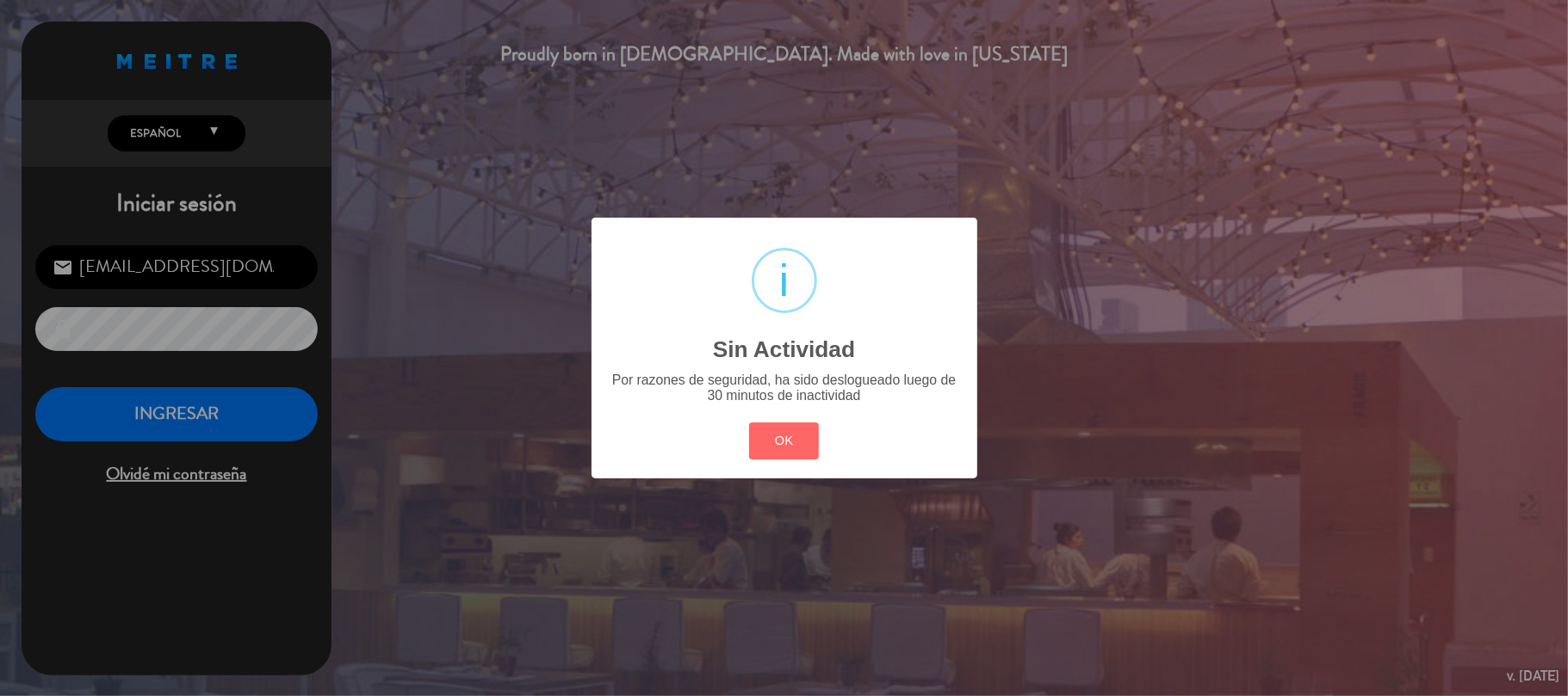
click at [776, 444] on button "OK" at bounding box center [784, 441] width 70 height 37
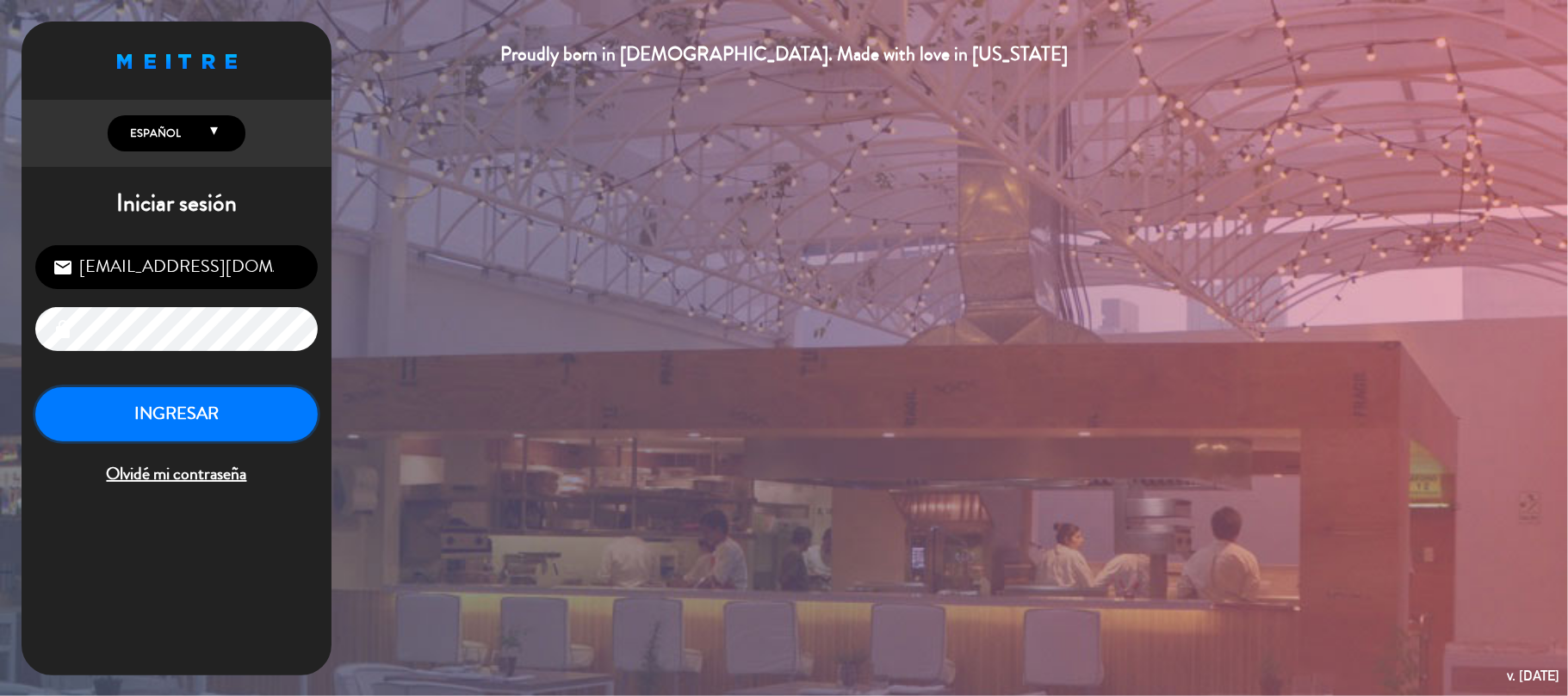
click at [208, 400] on button "INGRESAR" at bounding box center [176, 414] width 282 height 54
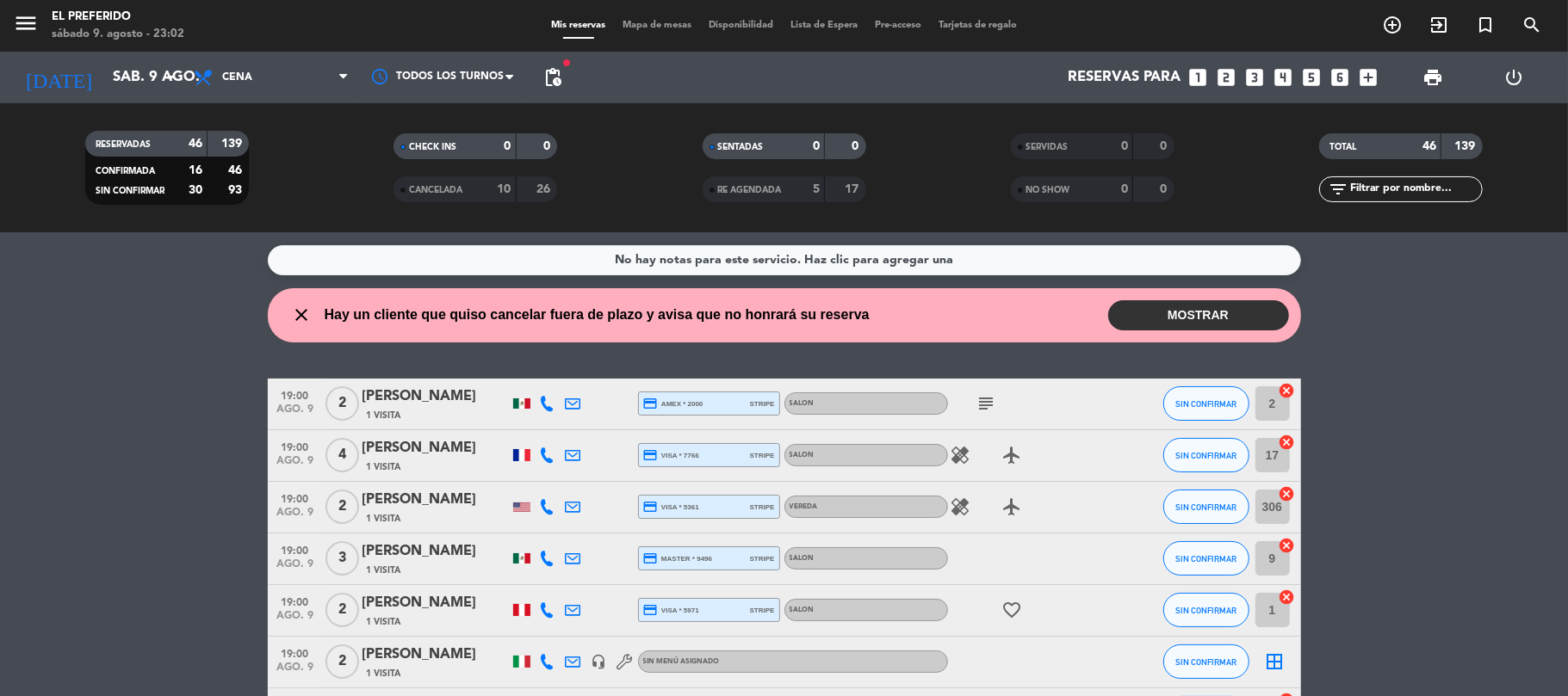
click at [1260, 325] on button "MOSTRAR" at bounding box center [1198, 315] width 181 height 30
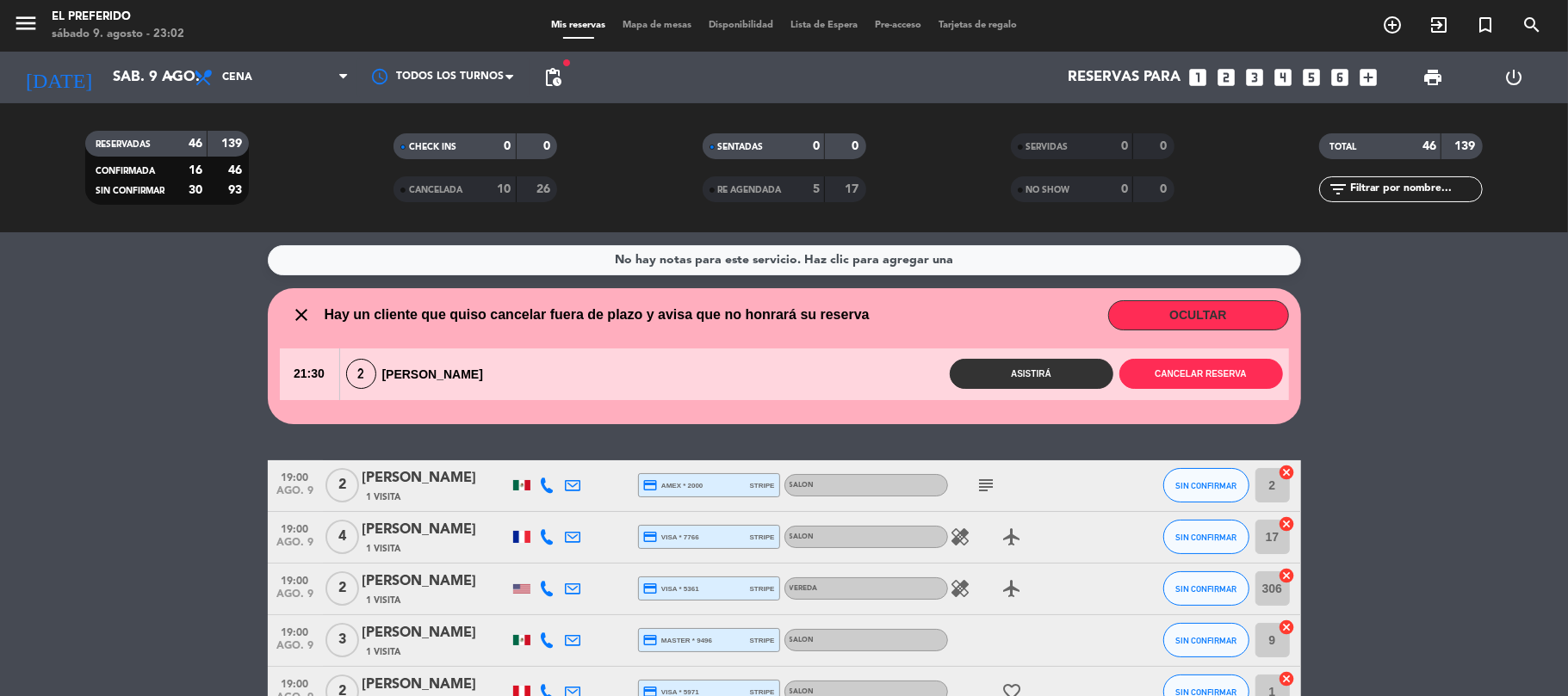
click at [1000, 377] on button "Asistirá" at bounding box center [1031, 374] width 164 height 30
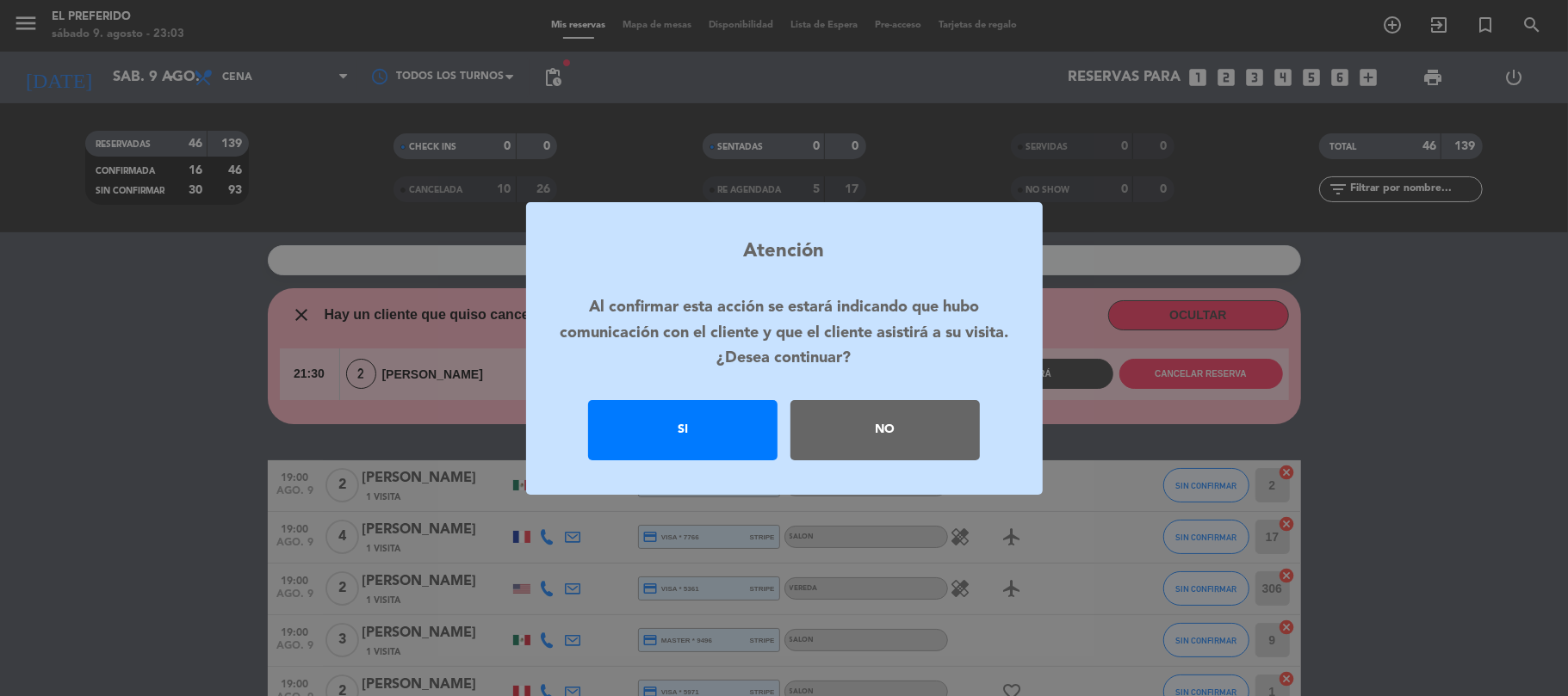
click at [692, 441] on div "Si" at bounding box center [682, 431] width 189 height 61
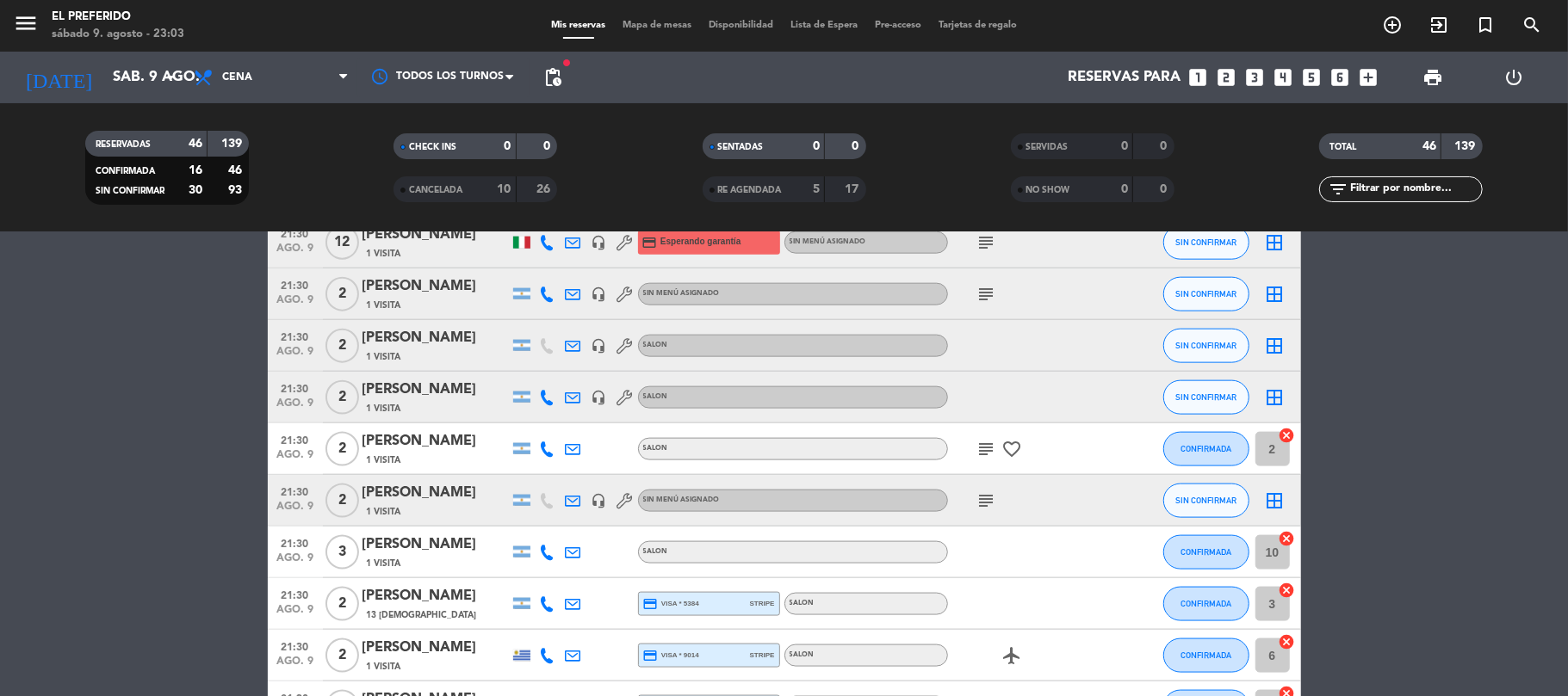
scroll to position [2172, 0]
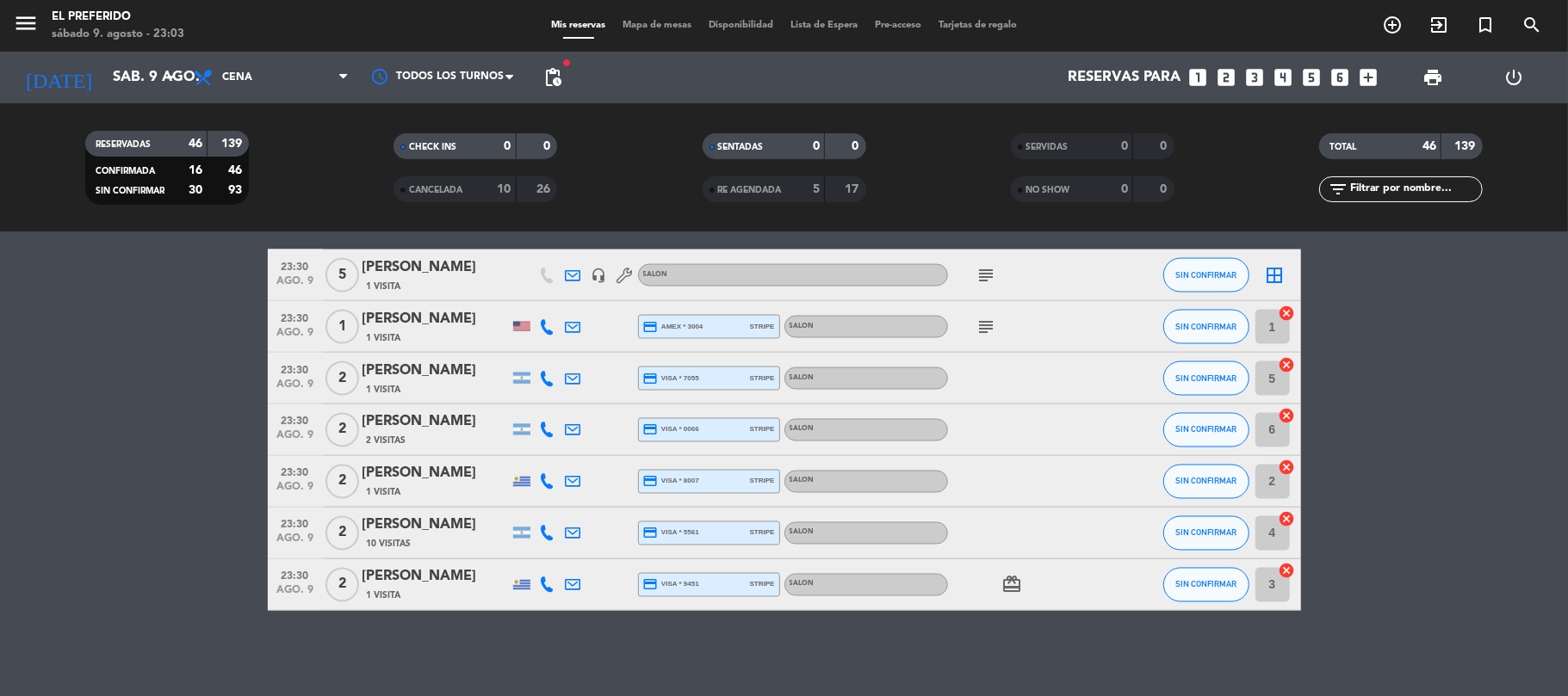
click at [1255, 74] on icon "looks_3" at bounding box center [1255, 77] width 23 height 23
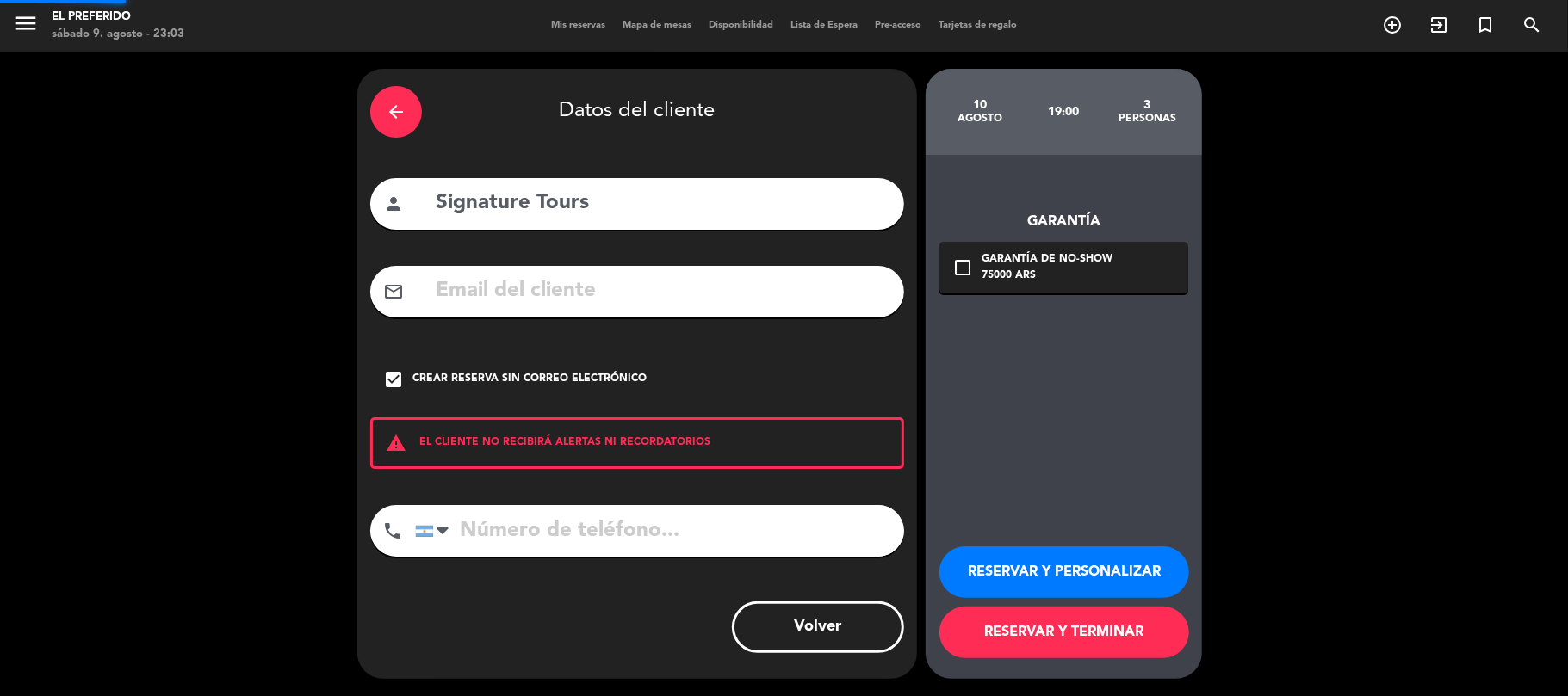
click at [406, 116] on icon "arrow_back" at bounding box center [396, 112] width 21 height 21
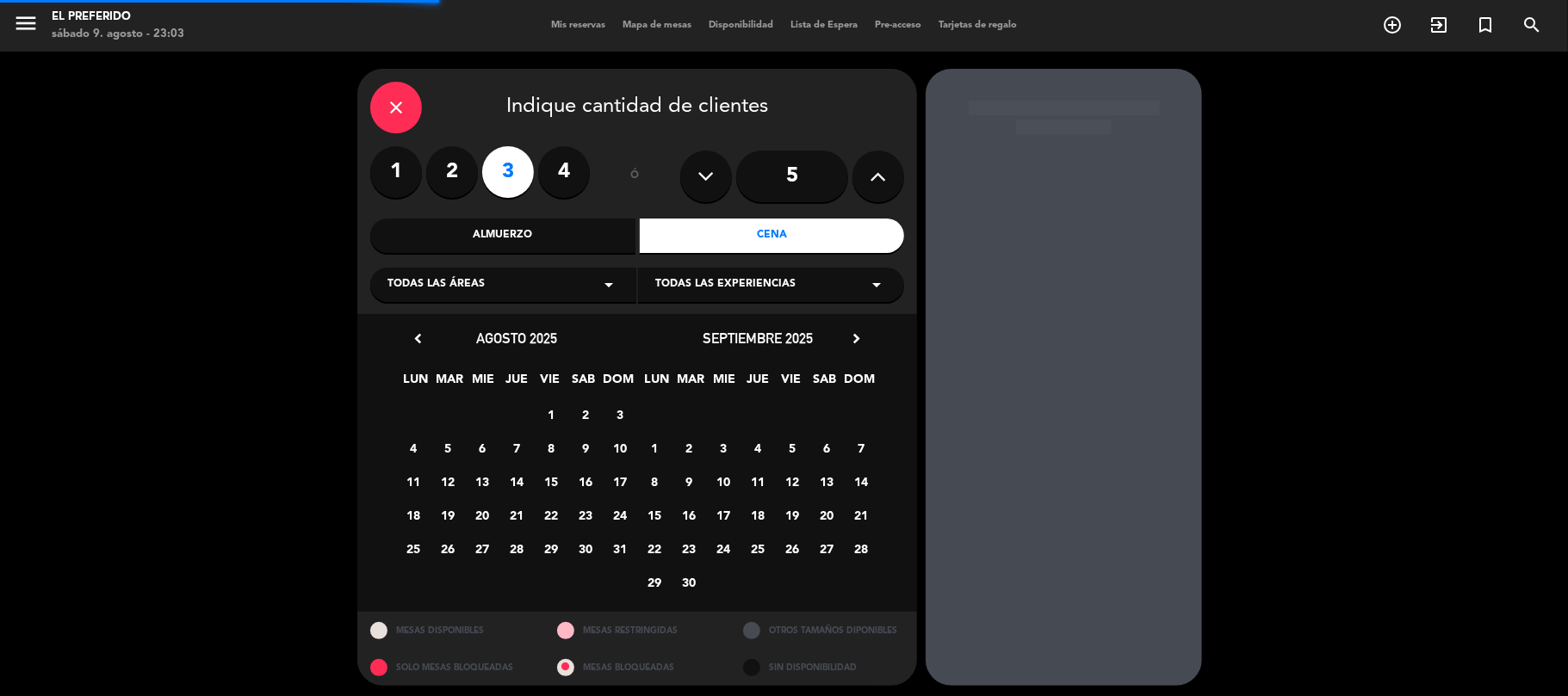
click at [516, 253] on div "Almuerzo" at bounding box center [502, 235] width 265 height 34
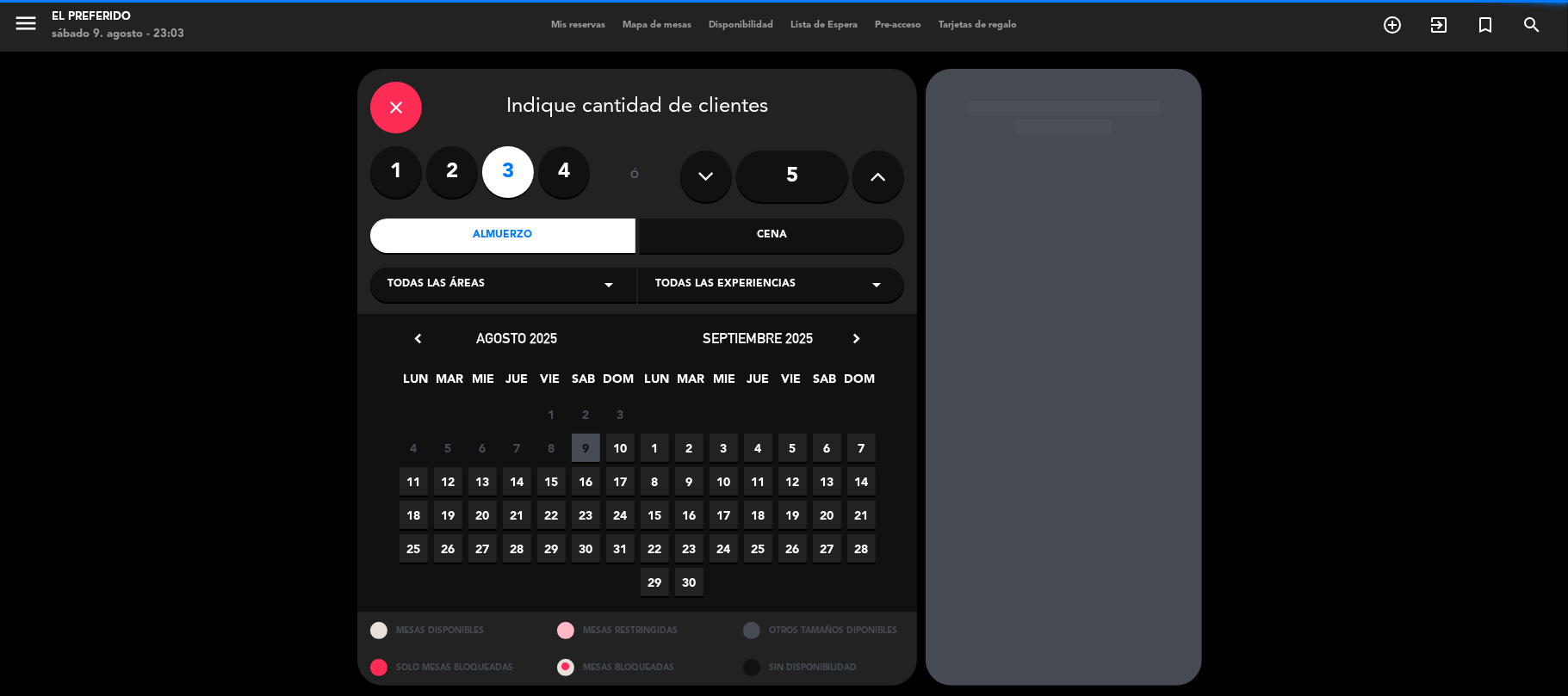
click at [610, 442] on span "10" at bounding box center [620, 447] width 28 height 28
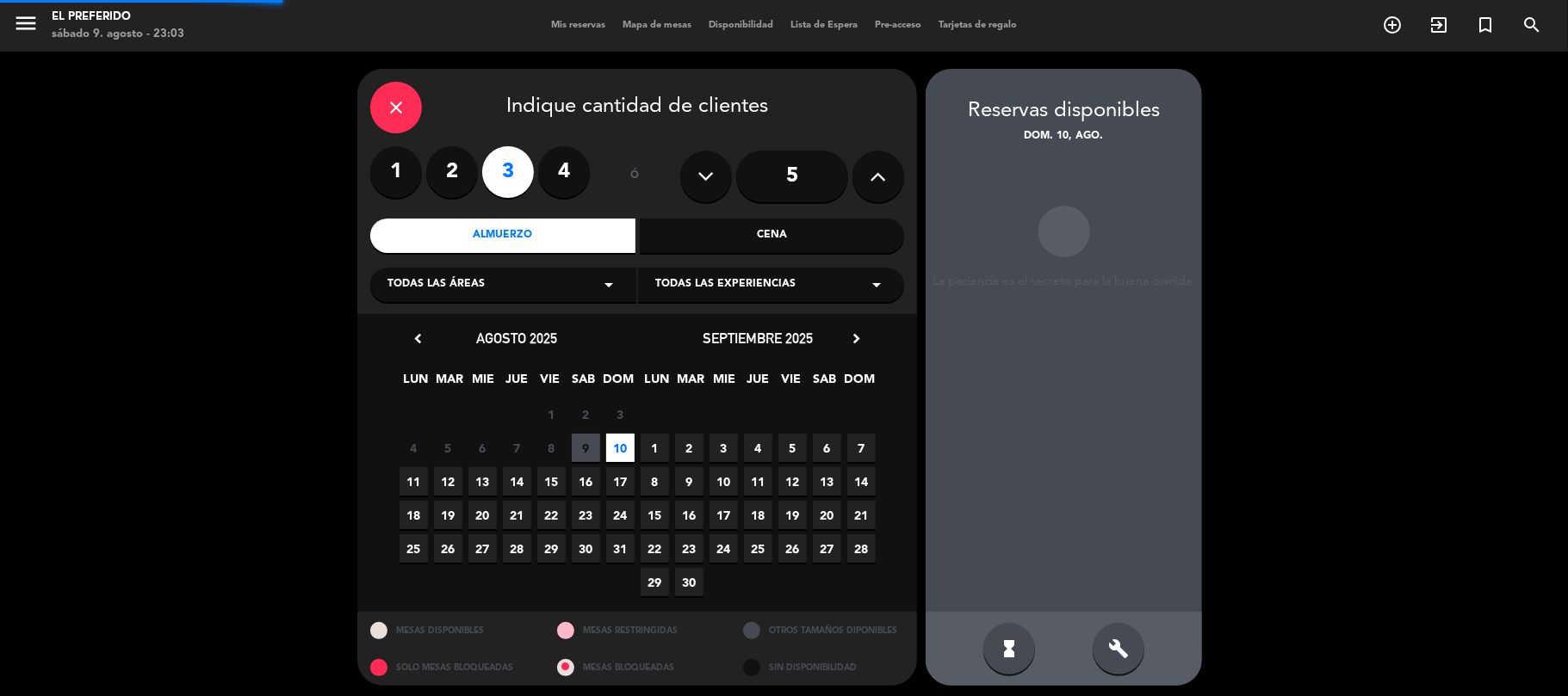
scroll to position [7, 0]
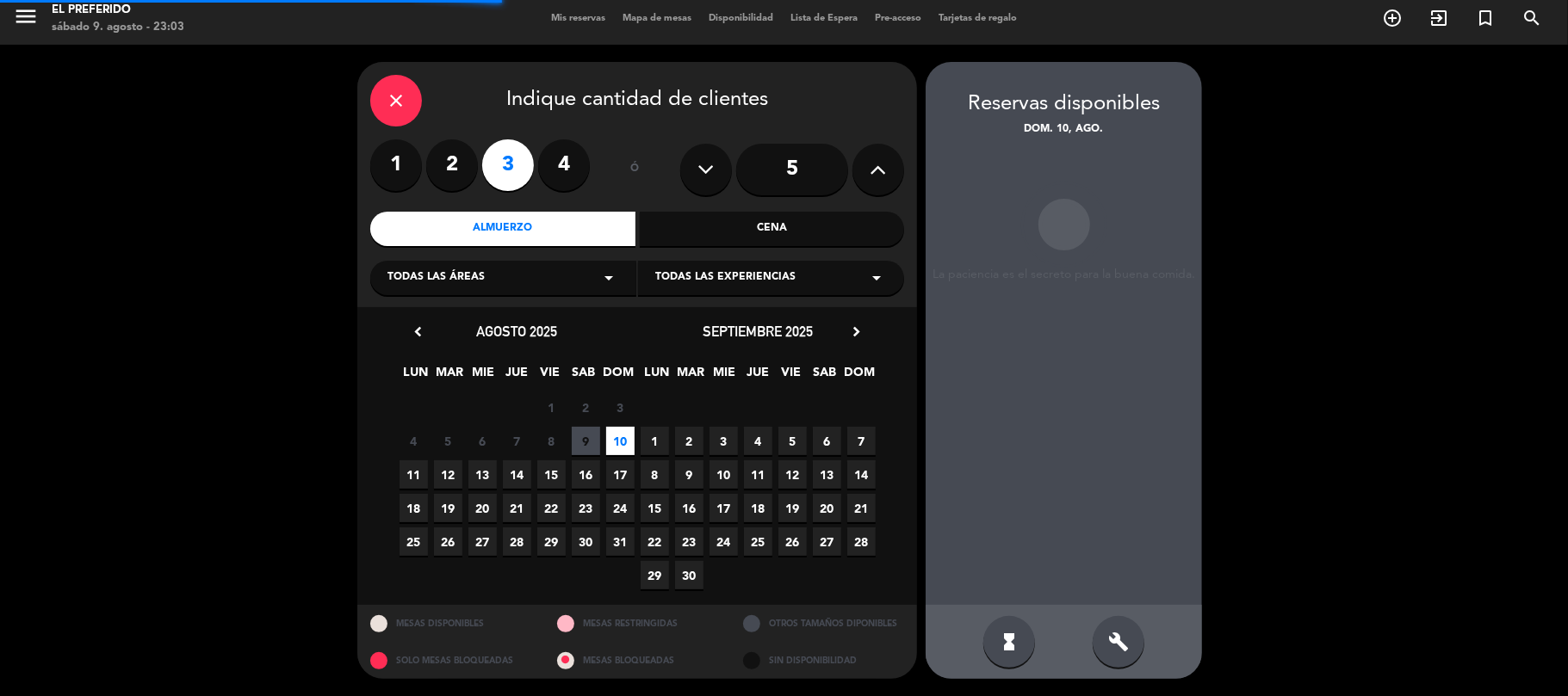
click at [1116, 635] on icon "build" at bounding box center [1117, 641] width 21 height 21
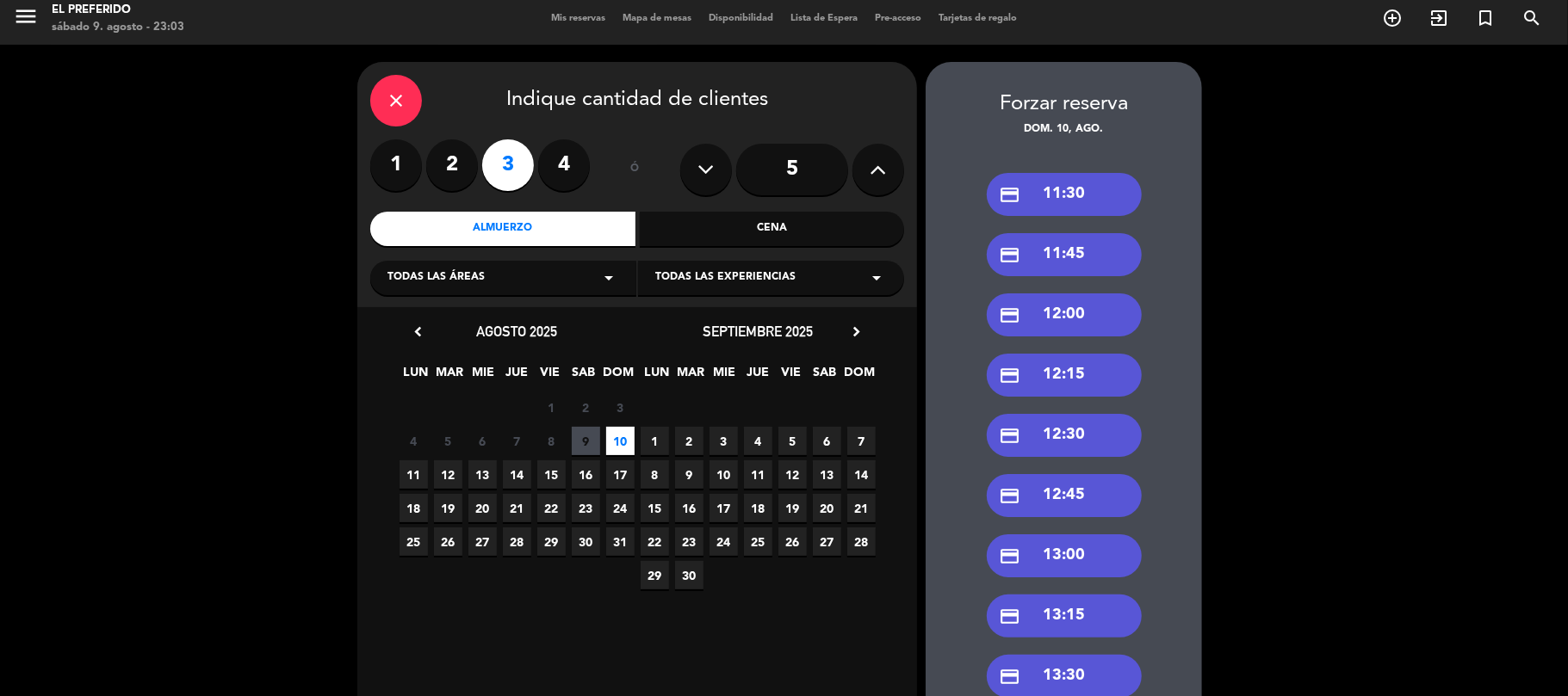
click at [1056, 554] on div "credit_card 13:00" at bounding box center [1064, 556] width 155 height 43
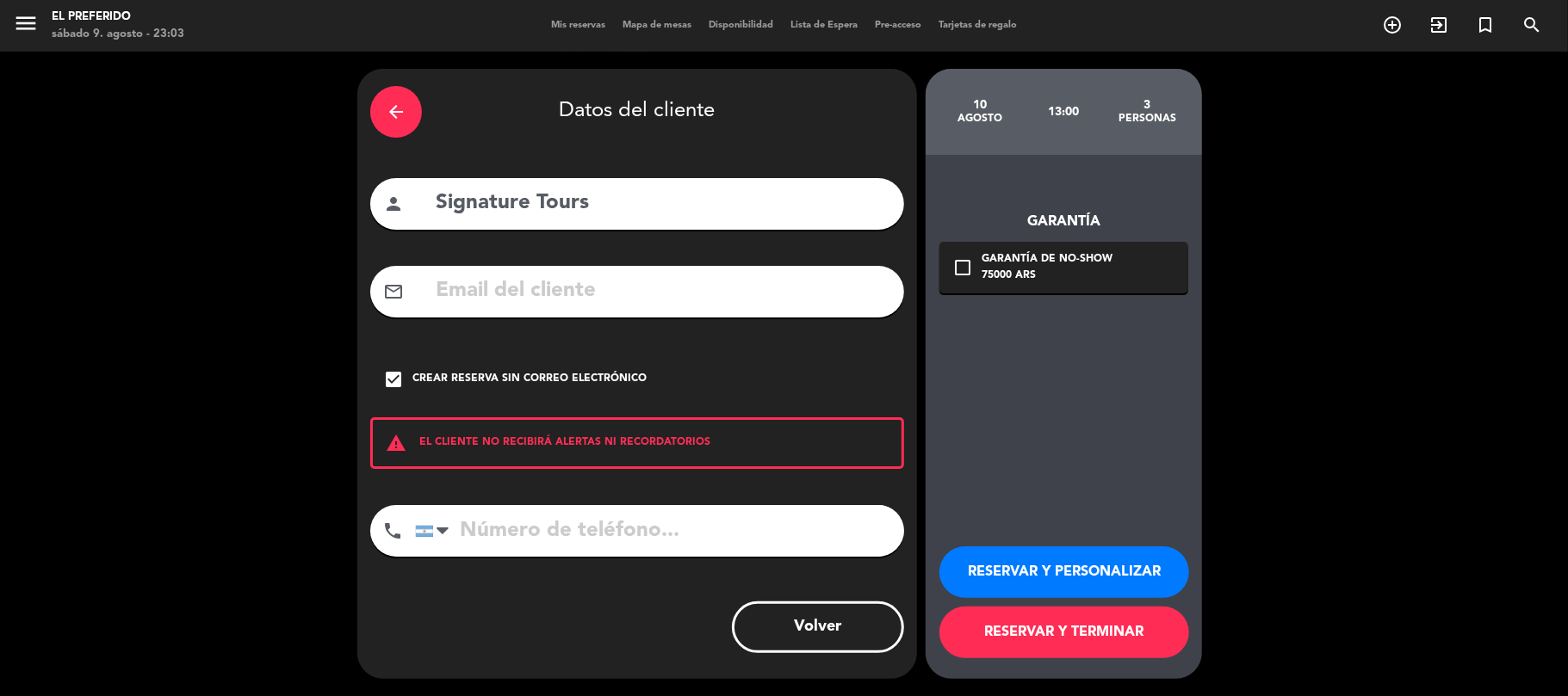
click at [535, 208] on input "Signature Tours" at bounding box center [662, 204] width 457 height 35
paste input "[PERSON_NAME]"
type input "[PERSON_NAME]"
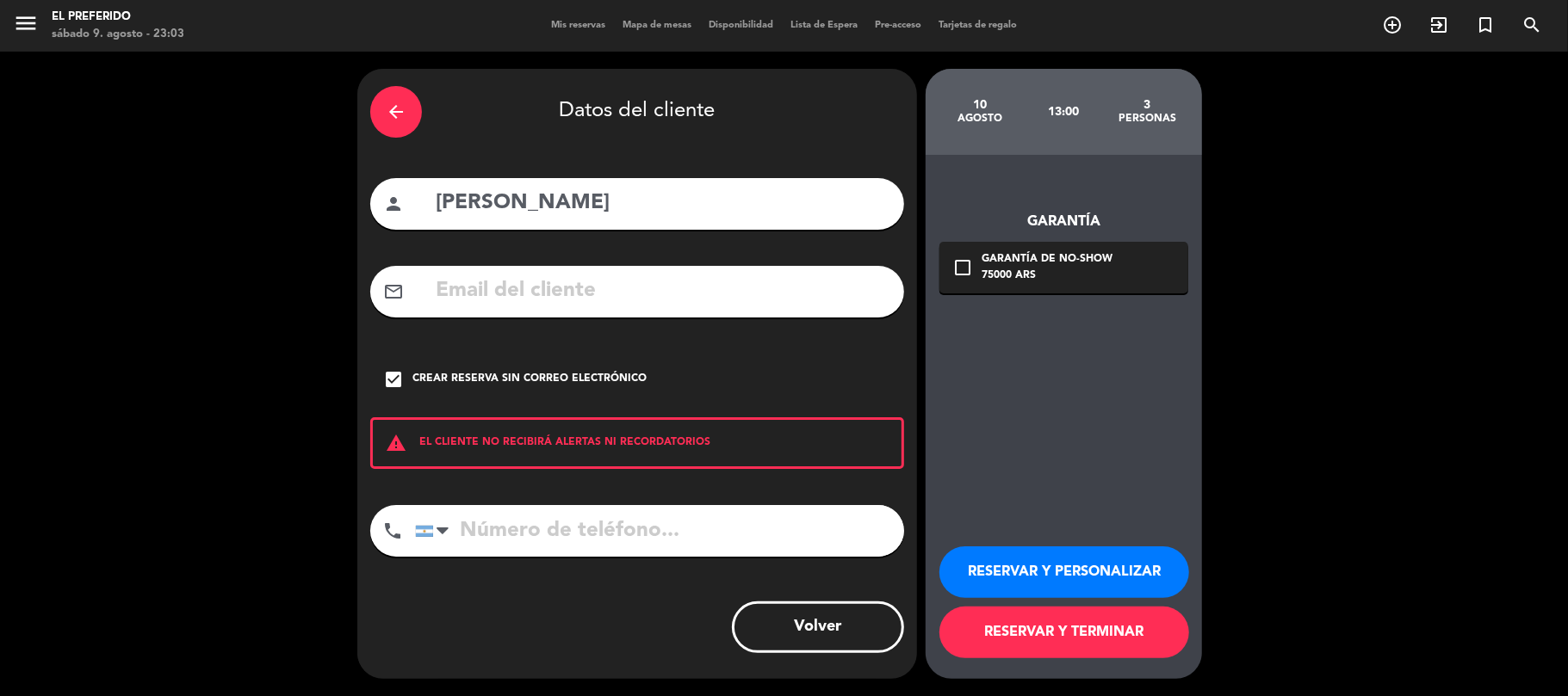
click at [1057, 595] on button "RESERVAR Y PERSONALIZAR" at bounding box center [1064, 572] width 250 height 52
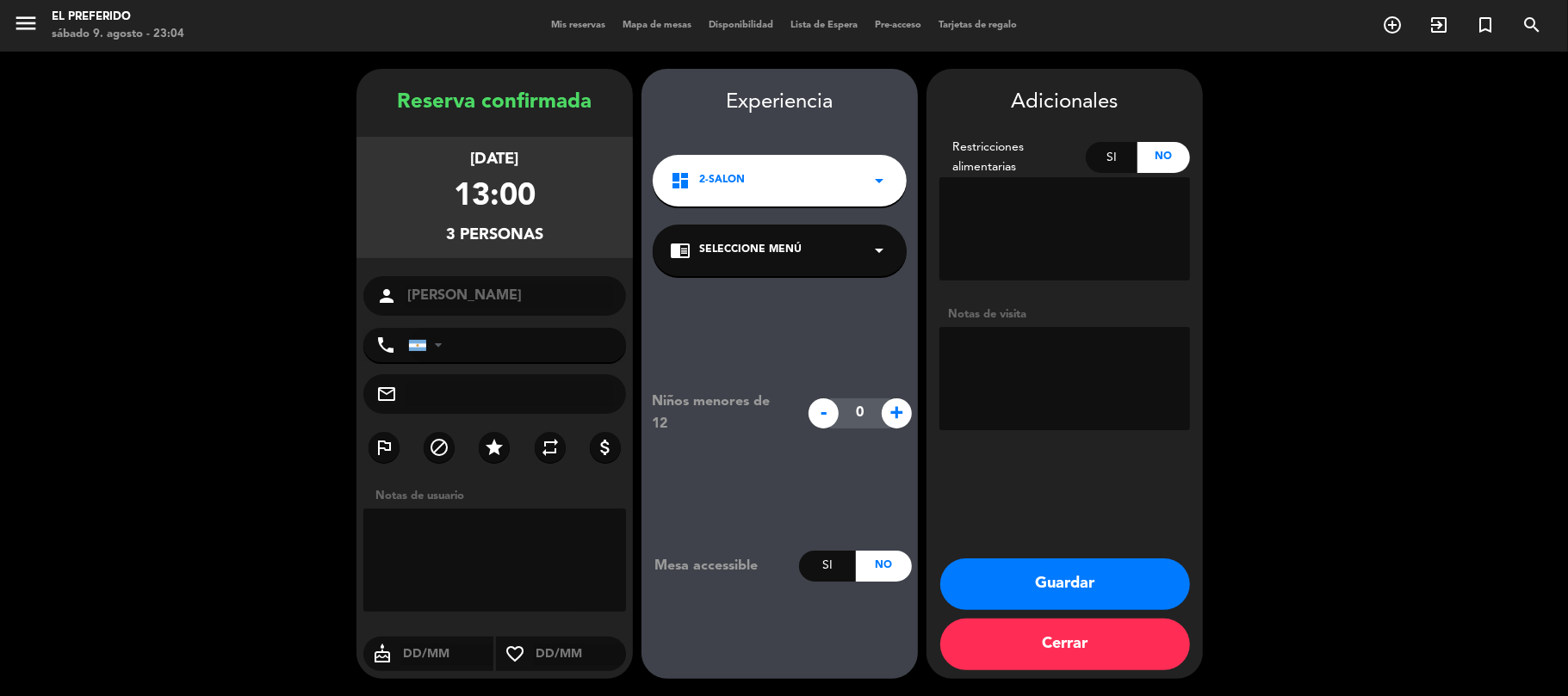
click at [838, 261] on div "chrome_reader_mode Seleccione Menú arrow_drop_down" at bounding box center [779, 250] width 254 height 52
click at [831, 343] on div "Niños menores de 12 - 0 + Mesa accessible Si No" at bounding box center [780, 486] width 276 height 420
click at [1027, 376] on textarea at bounding box center [1065, 378] width 251 height 103
click at [1002, 348] on textarea at bounding box center [1065, 378] width 251 height 103
paste textarea "viene con una sra de Asturias muy importante."
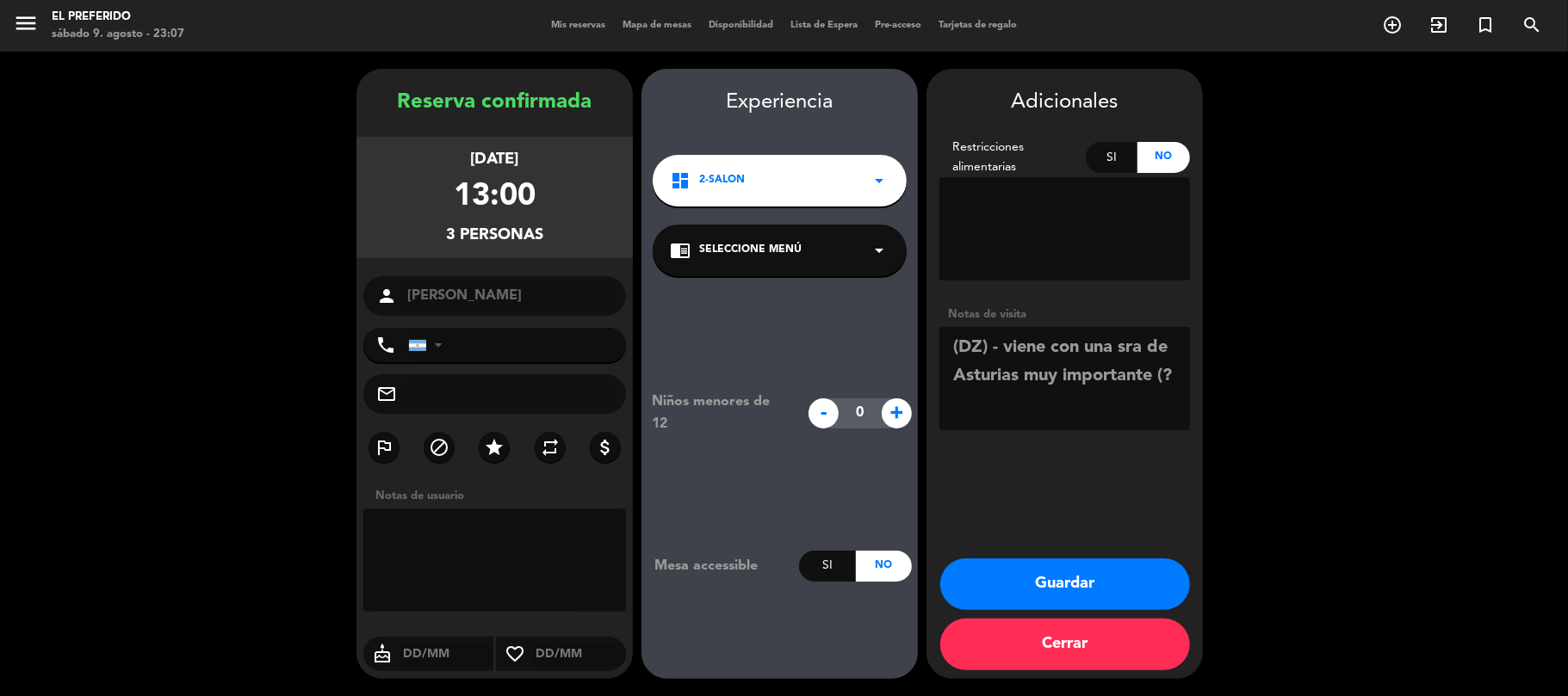
type textarea "(DZ) - viene con una sra de Asturias muy importante (?"
drag, startPoint x: 397, startPoint y: 95, endPoint x: 554, endPoint y: 224, distance: 203.2
click at [554, 224] on div "Reserva confirmada [DATE] 13:00 3 personas person [PERSON_NAME] phone [GEOGRAPH…" at bounding box center [495, 391] width 276 height 610
copy div "Reserva confirmada [DATE] 13:00 3 personas"
click at [1106, 580] on button "Guardar" at bounding box center [1065, 583] width 250 height 52
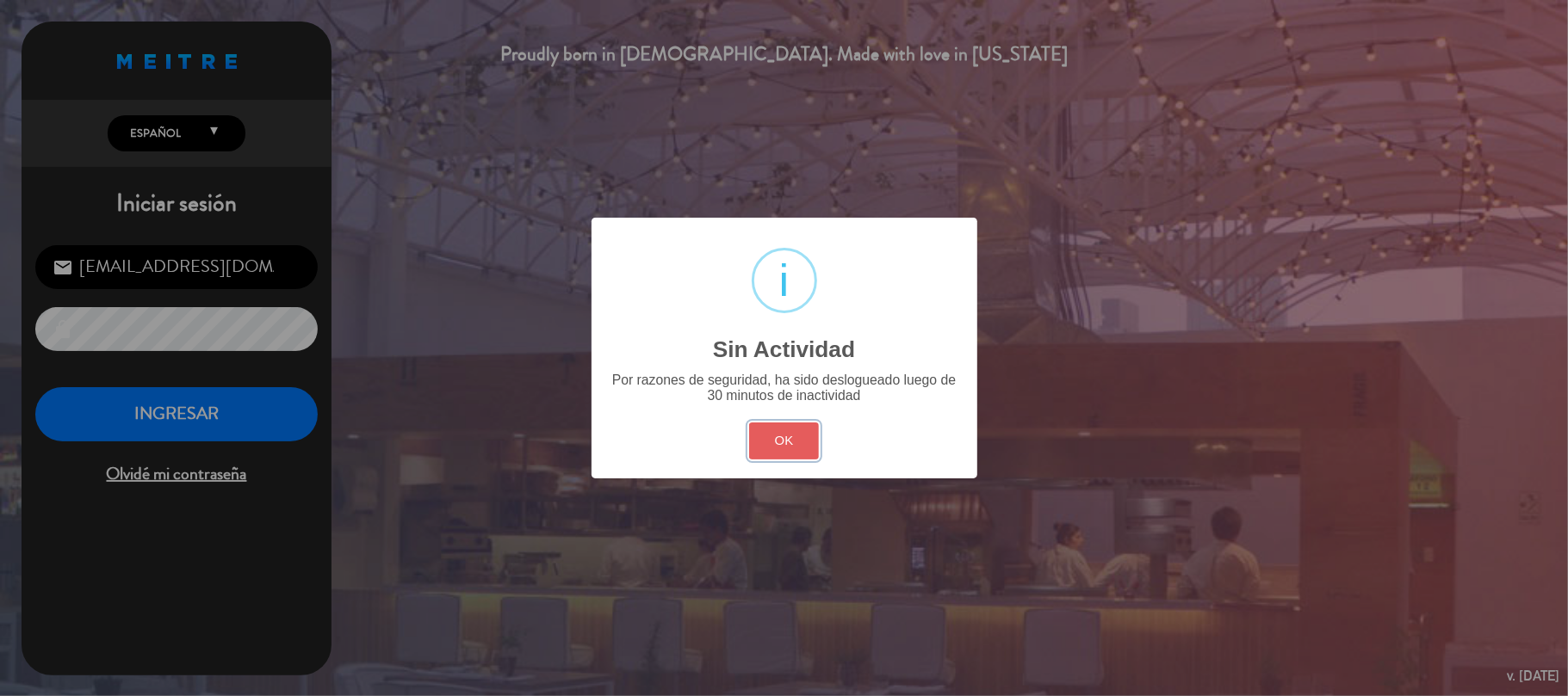
click at [768, 451] on button "OK" at bounding box center [784, 441] width 70 height 37
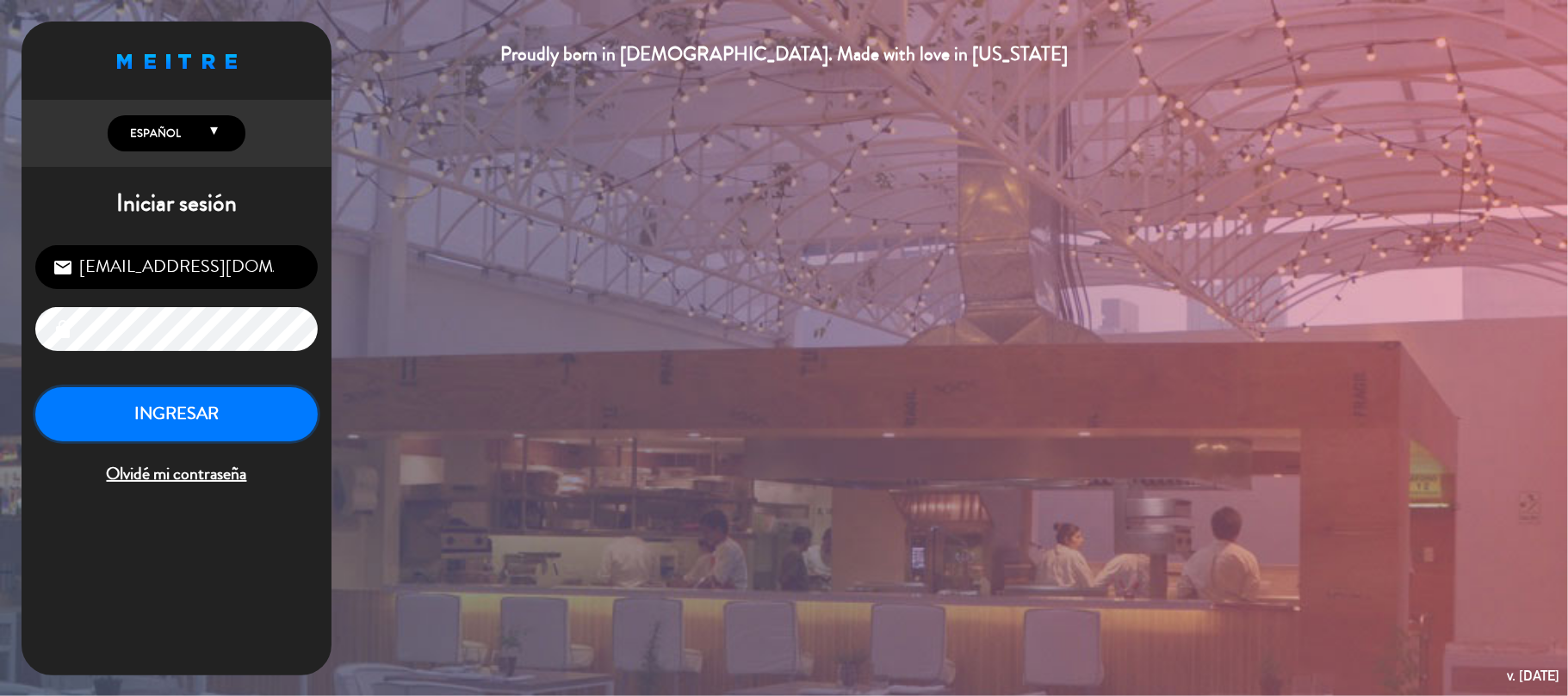
click at [238, 411] on button "INGRESAR" at bounding box center [176, 414] width 282 height 54
